Goal: Task Accomplishment & Management: Complete application form

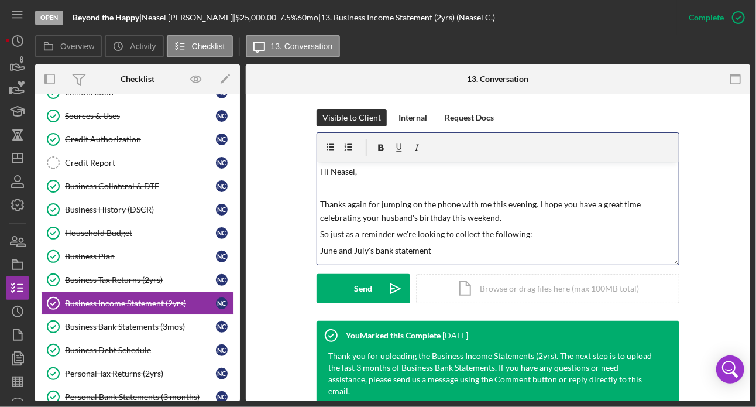
scroll to position [12, 0]
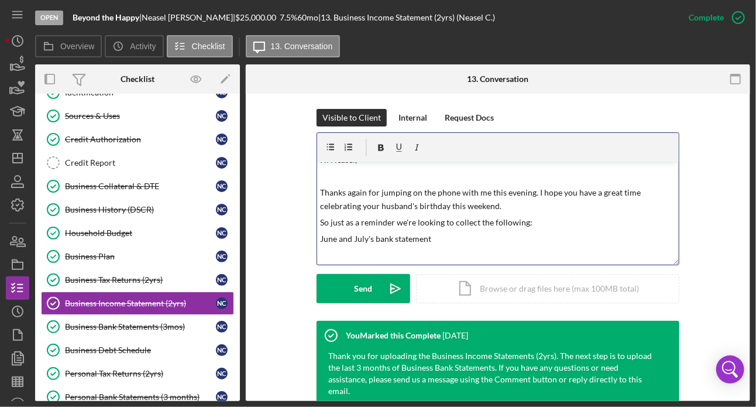
click at [336, 241] on p "June and July's bank statement" at bounding box center [498, 238] width 355 height 13
click at [344, 252] on p at bounding box center [498, 255] width 355 height 13
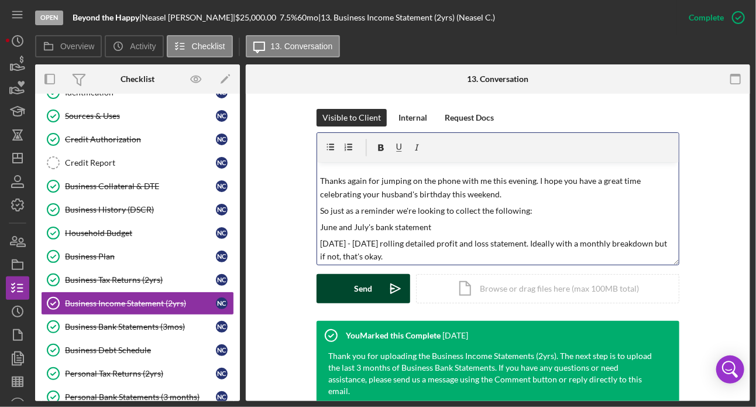
scroll to position [41, 0]
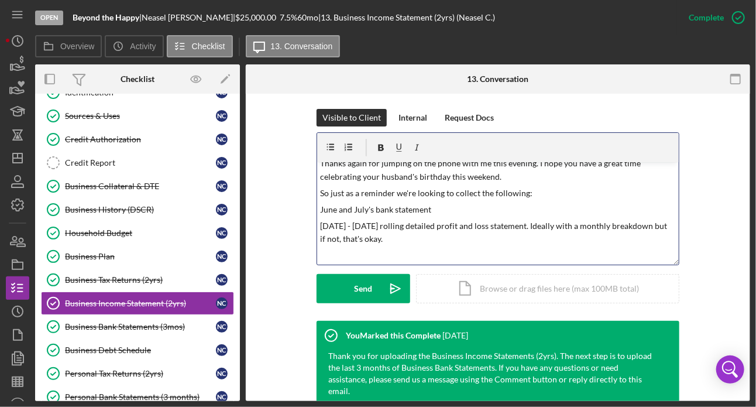
click at [321, 208] on p "June and July's bank statement" at bounding box center [498, 209] width 355 height 13
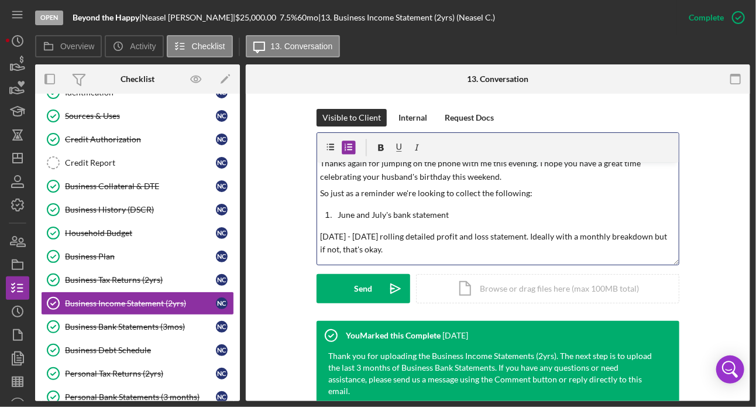
click at [321, 237] on p "[DATE] - [DATE] rolling detailed profit and loss statement. Ideally with a mont…" at bounding box center [498, 243] width 355 height 26
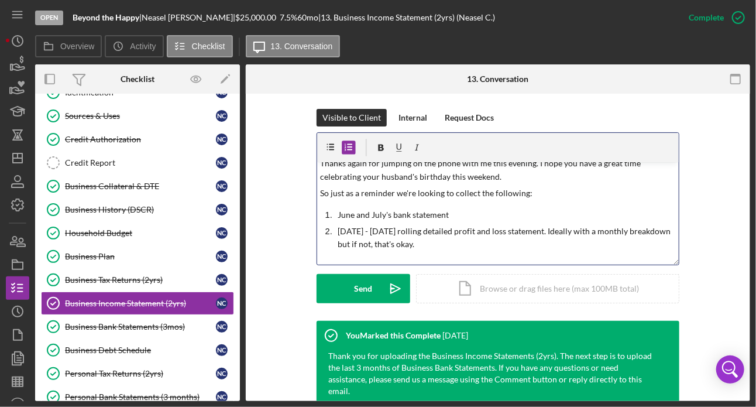
click at [465, 245] on p "[DATE] - [DATE] rolling detailed profit and loss statement. Ideally with a mont…" at bounding box center [507, 238] width 338 height 26
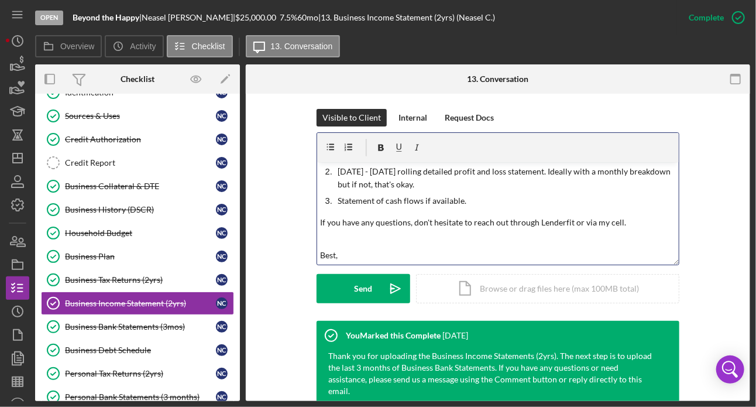
scroll to position [118, 0]
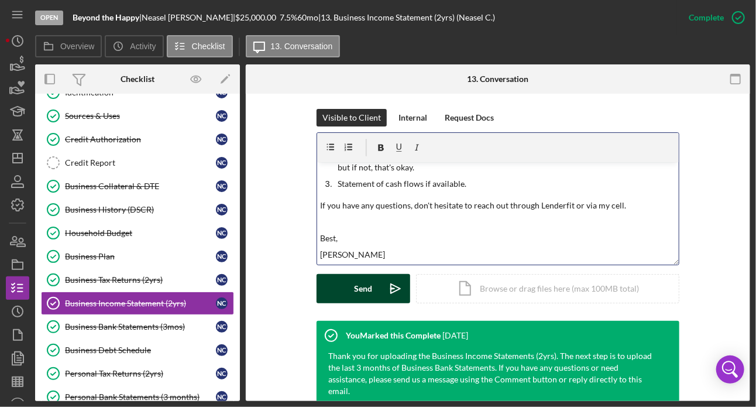
click at [362, 284] on div "Send" at bounding box center [364, 288] width 18 height 29
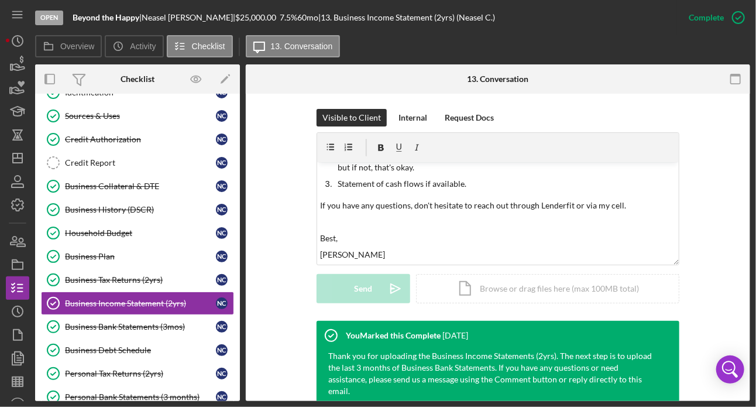
scroll to position [0, 0]
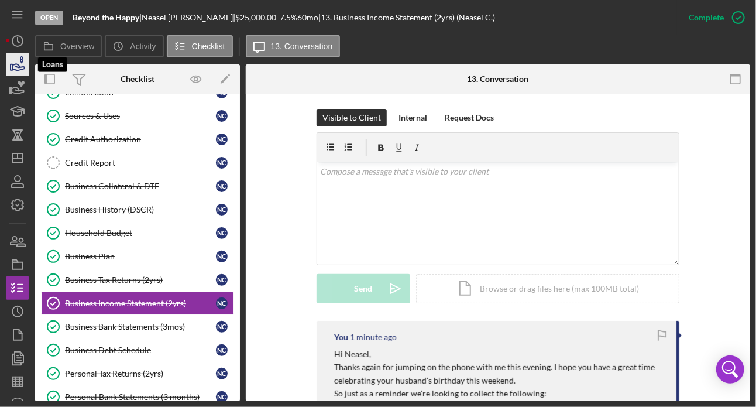
click at [20, 63] on icon "button" at bounding box center [17, 64] width 29 height 29
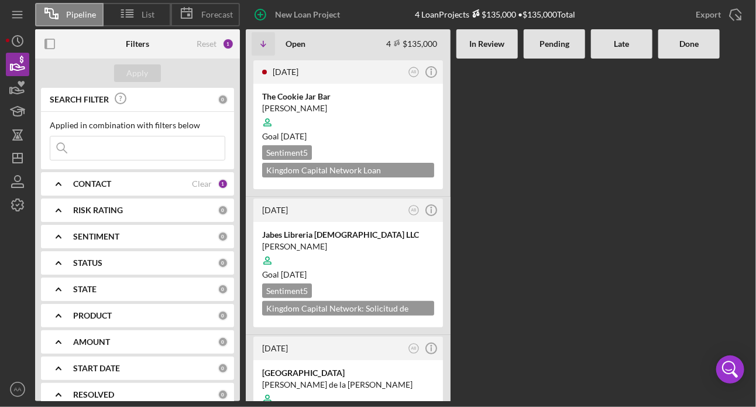
click at [124, 154] on input at bounding box center [137, 147] width 174 height 23
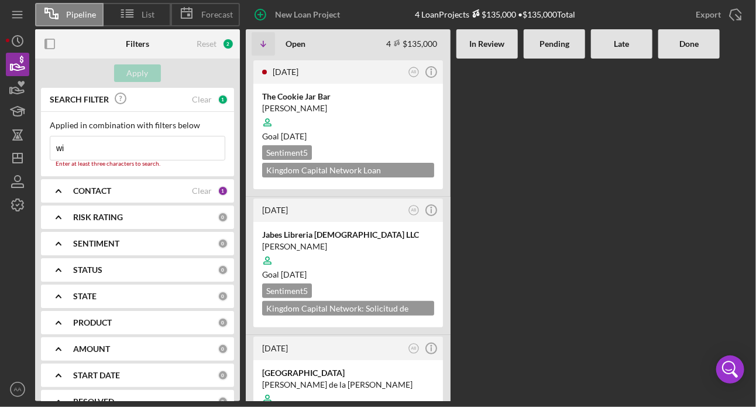
type input "w"
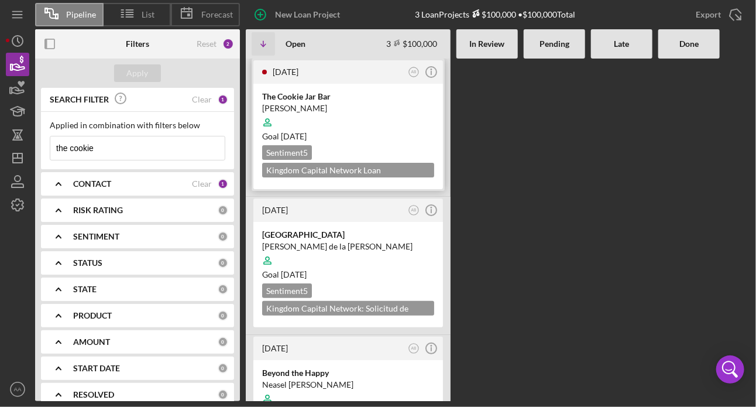
type input "the cookie"
click at [337, 121] on div at bounding box center [348, 122] width 172 height 22
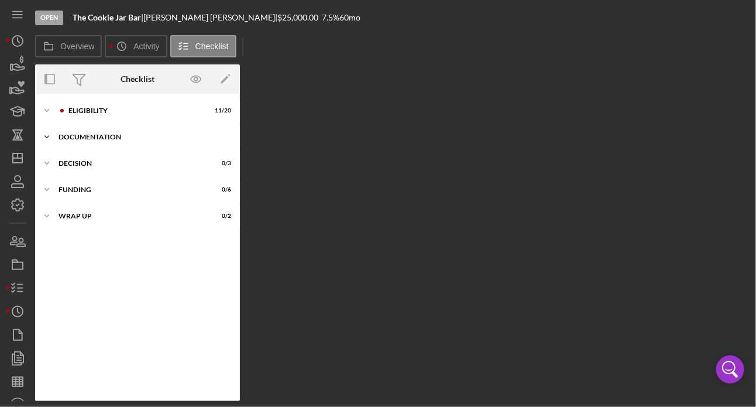
click at [71, 137] on div "DOCUMENTATION" at bounding box center [142, 136] width 167 height 7
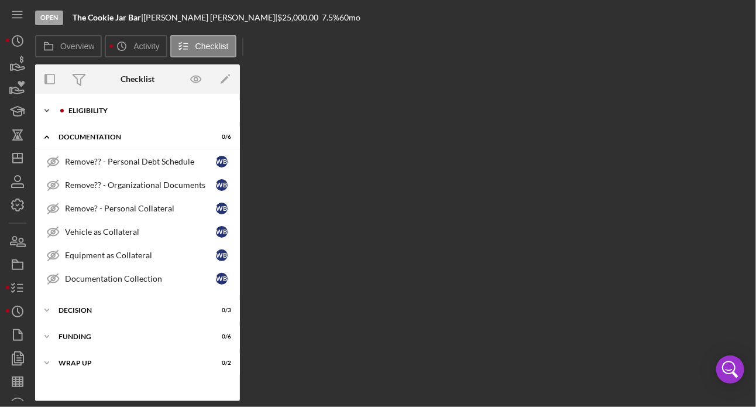
click at [81, 118] on div "Icon/Expander ELIGIBILITY 11 / 20" at bounding box center [137, 110] width 205 height 23
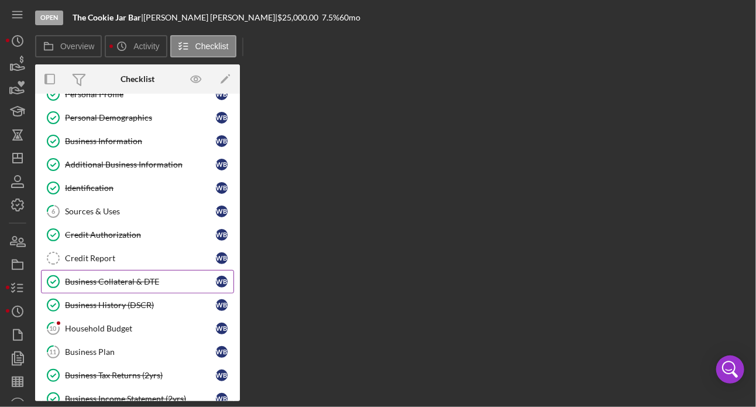
scroll to position [42, 0]
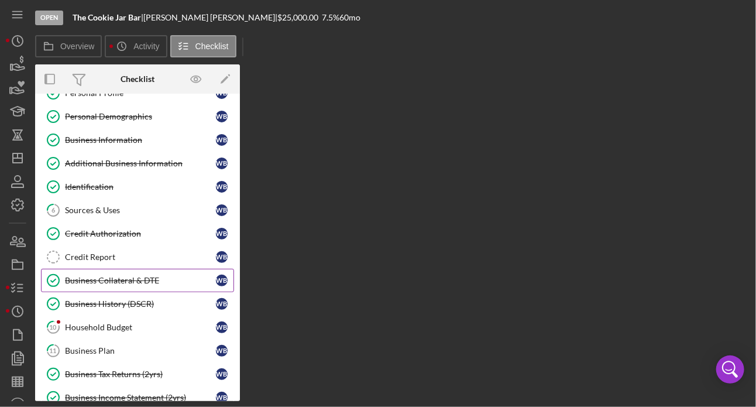
click at [114, 324] on div "Household Budget" at bounding box center [140, 327] width 151 height 9
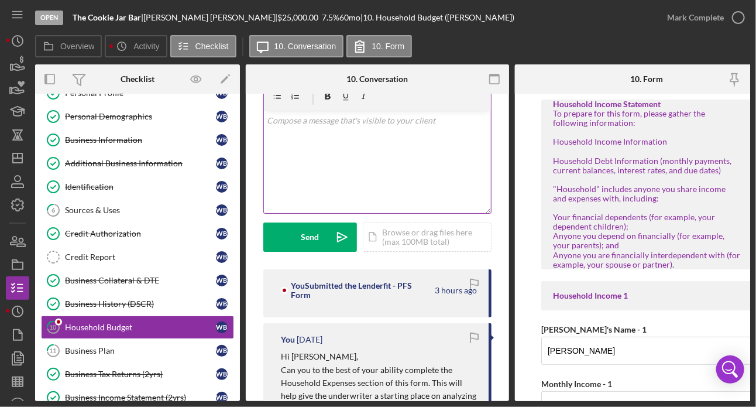
scroll to position [27, 0]
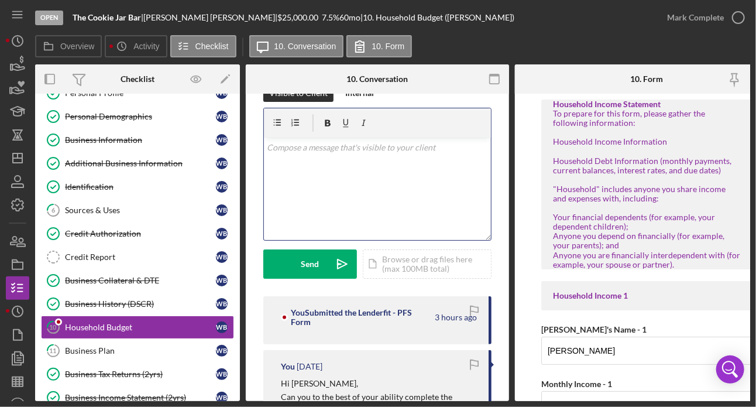
click at [348, 184] on div "v Color teal Color pink Remove color Add row above Add row below Add column bef…" at bounding box center [377, 189] width 227 height 102
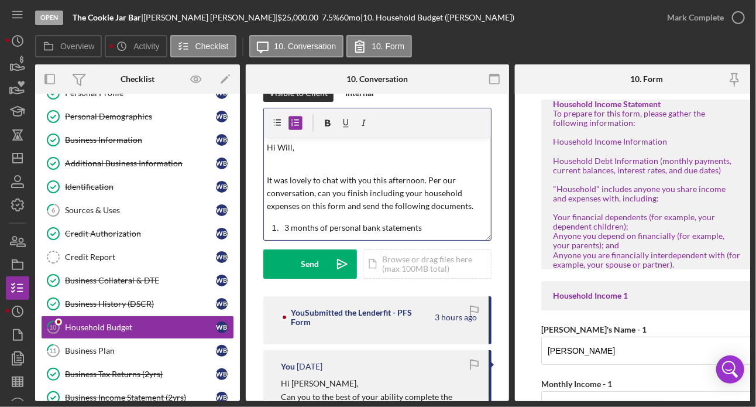
click at [285, 227] on p "3 months of personal bank statements" at bounding box center [386, 227] width 203 height 13
click at [439, 229] on p "Last 3 months of personal bank statements" at bounding box center [386, 227] width 203 height 13
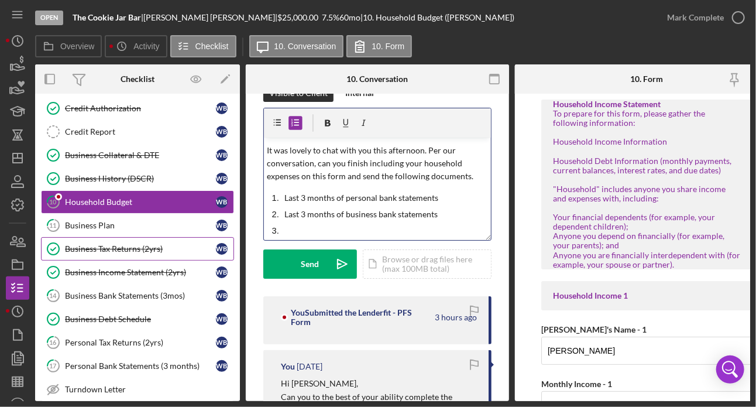
scroll to position [255, 0]
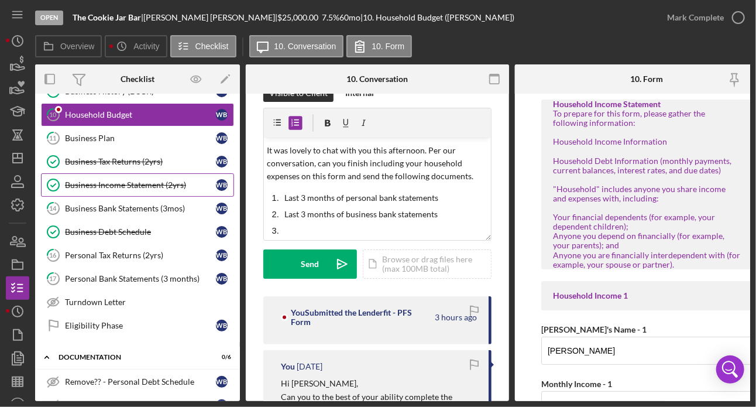
click at [122, 184] on div "Business Income Statement (2yrs)" at bounding box center [140, 184] width 151 height 9
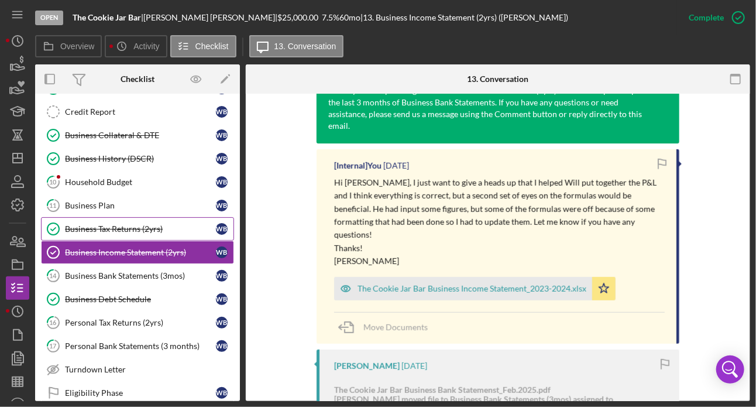
scroll to position [157, 0]
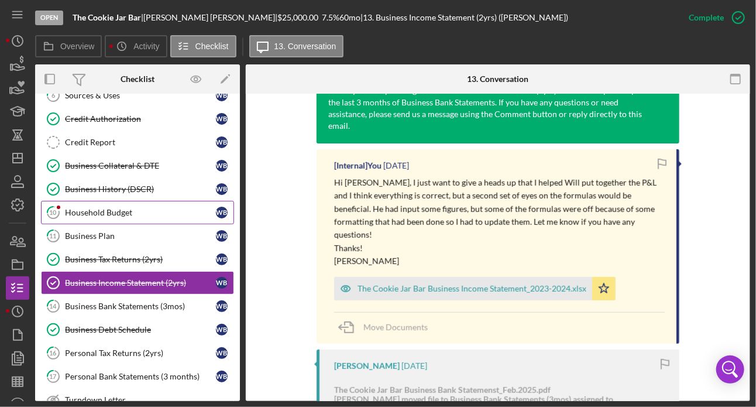
click at [138, 208] on div "Household Budget" at bounding box center [140, 212] width 151 height 9
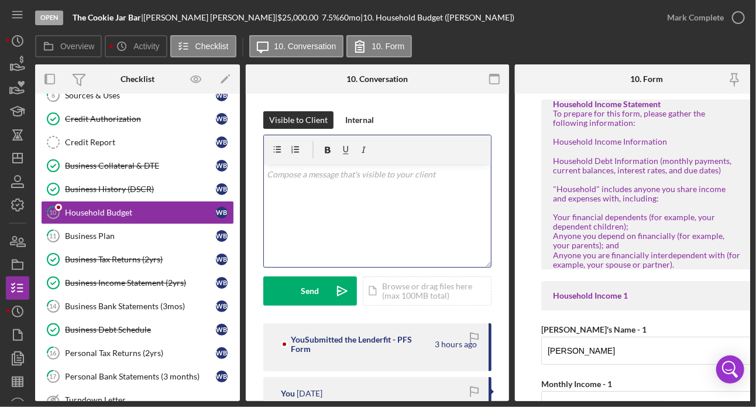
click at [384, 215] on div "v Color teal Color pink Remove color Add row above Add row below Add column bef…" at bounding box center [377, 216] width 227 height 102
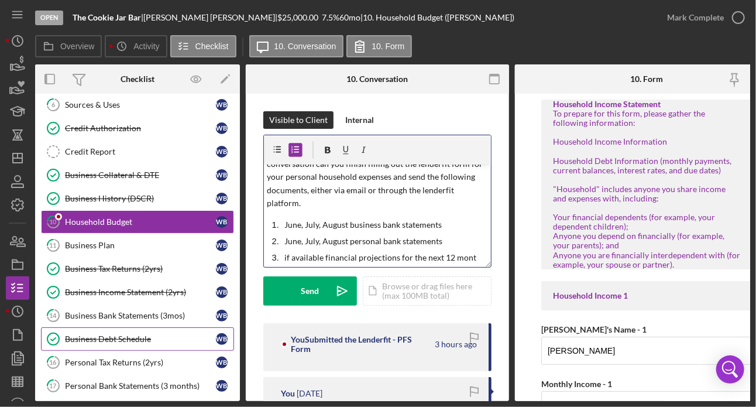
scroll to position [68, 0]
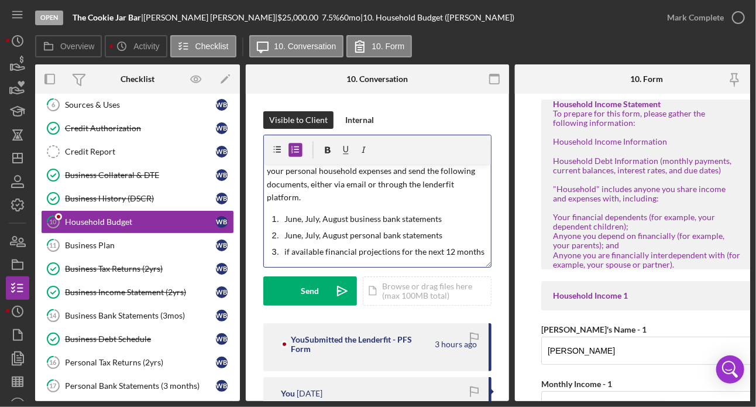
click at [293, 245] on p "if available financial projections for the next 12 months" at bounding box center [386, 251] width 203 height 13
click at [421, 250] on p "If available financial projections for the next 12 months" at bounding box center [386, 251] width 203 height 13
click at [369, 258] on p "If available financial projections for the next 12 months" at bounding box center [386, 251] width 203 height 13
click at [444, 245] on p "If available financial projections for the next 12 months" at bounding box center [386, 251] width 203 height 13
click at [444, 255] on p "If available financial projections for the next 12 months" at bounding box center [386, 251] width 203 height 13
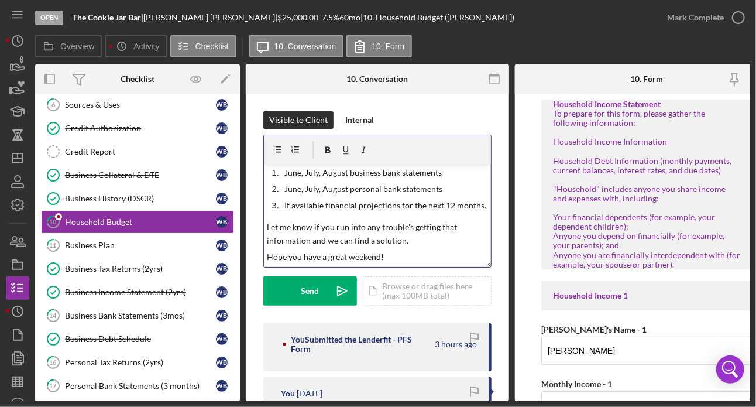
scroll to position [137, 0]
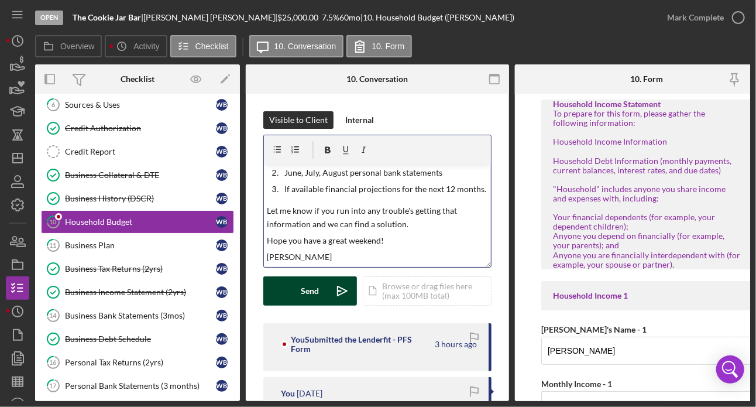
click at [313, 283] on div "Send" at bounding box center [310, 290] width 18 height 29
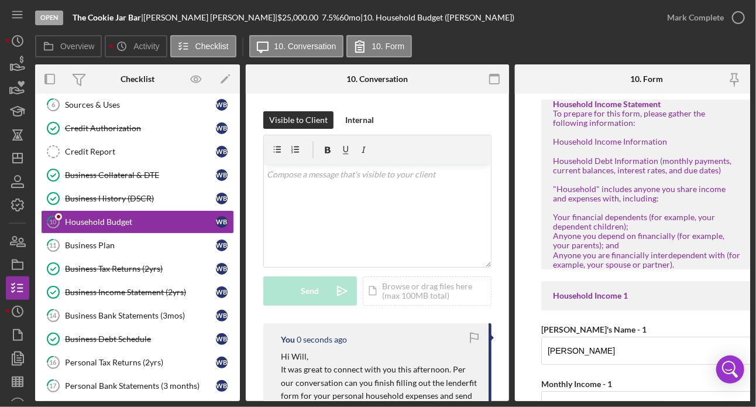
scroll to position [0, 0]
